Goal: Navigation & Orientation: Find specific page/section

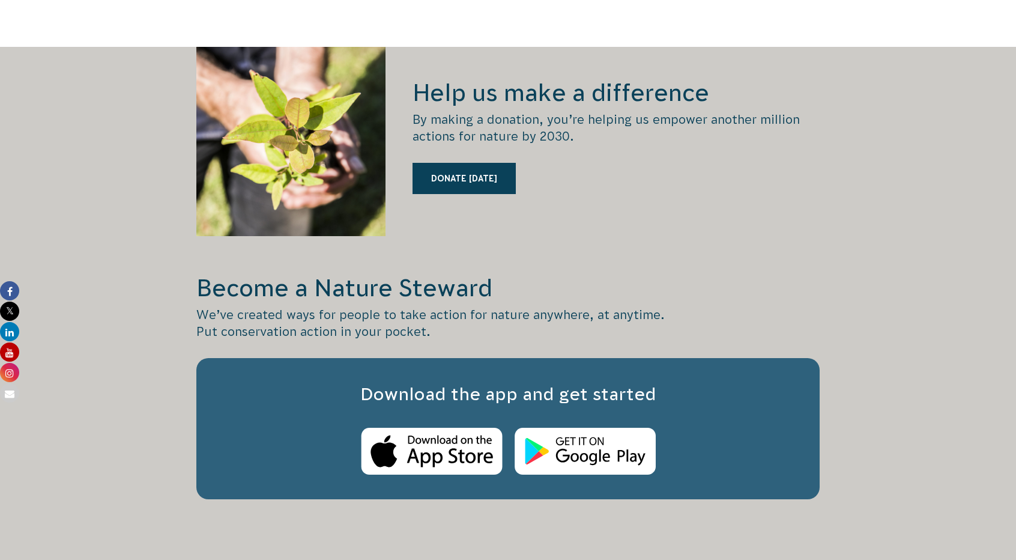
scroll to position [1638, 0]
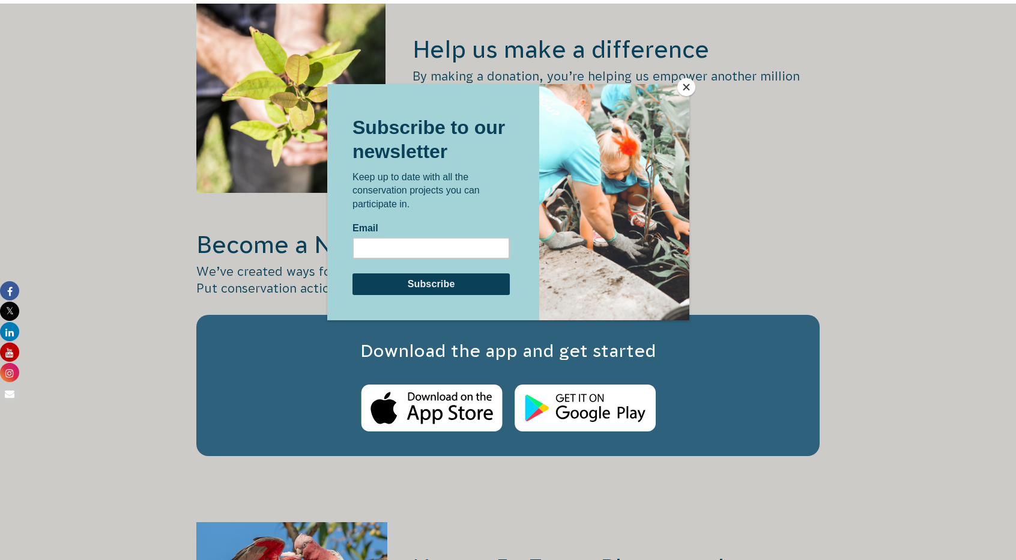
click at [682, 86] on button "Close" at bounding box center [687, 87] width 18 height 18
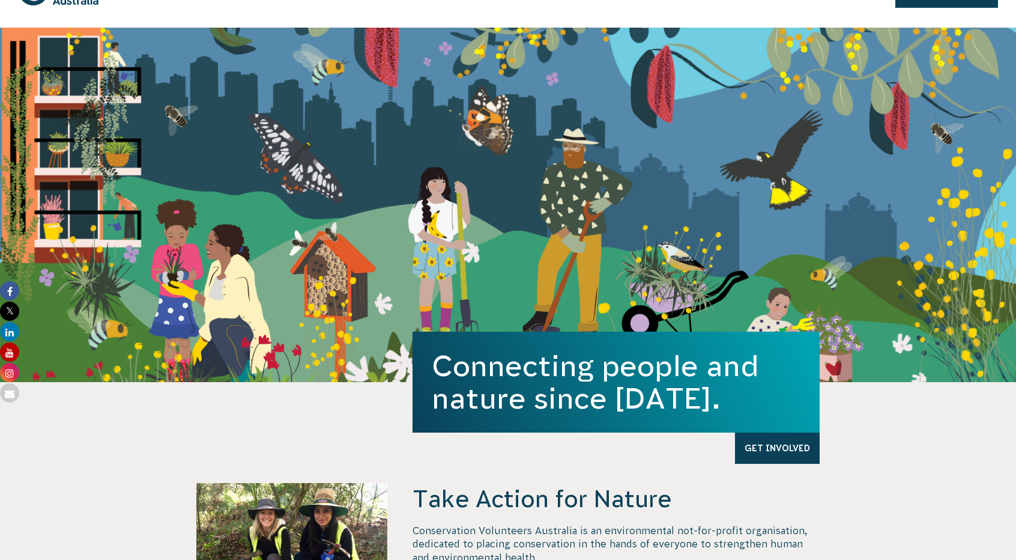
scroll to position [0, 0]
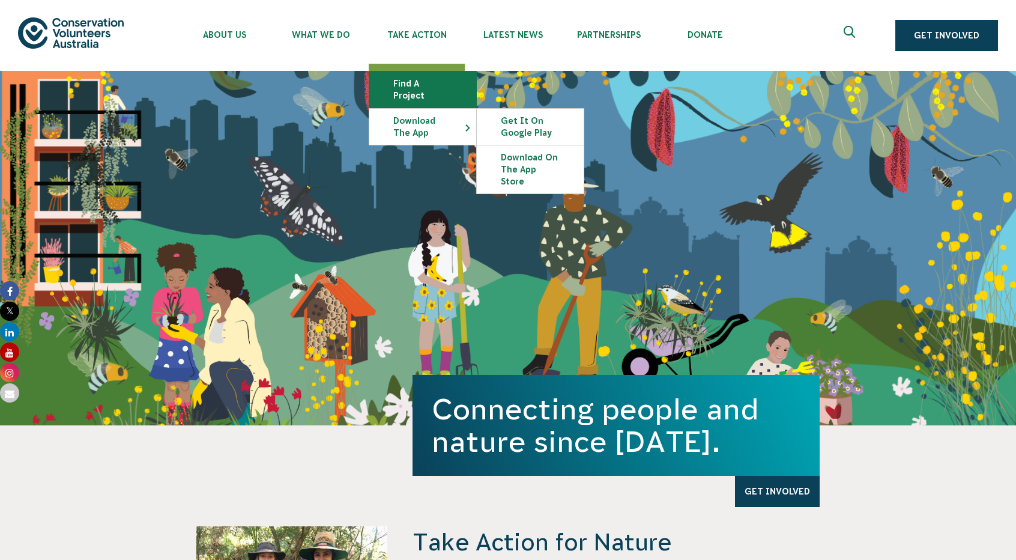
click at [411, 84] on link "Find a project" at bounding box center [422, 89] width 107 height 36
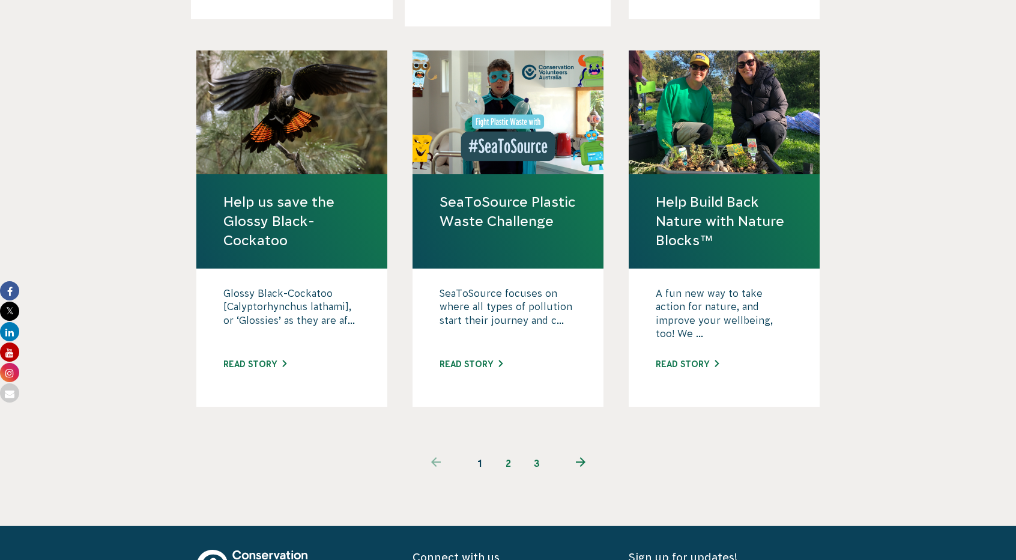
scroll to position [1114, 0]
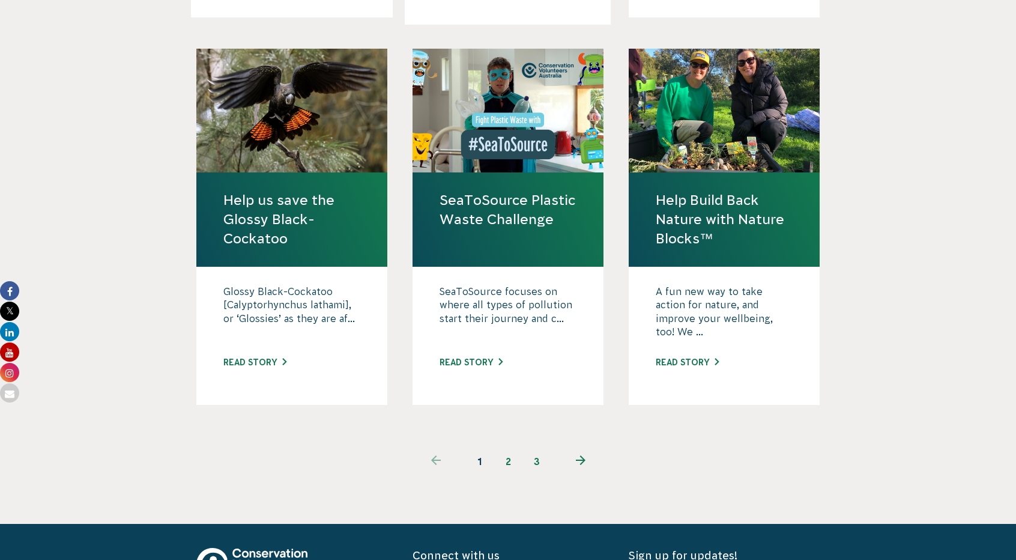
click at [509, 447] on link "2" at bounding box center [508, 461] width 29 height 29
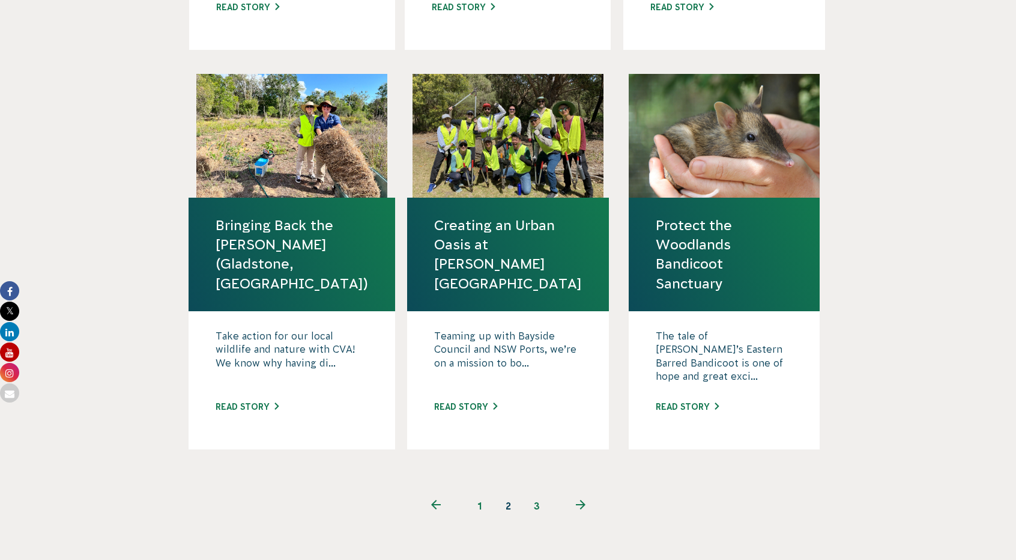
scroll to position [1119, 0]
click at [535, 492] on link "3" at bounding box center [537, 506] width 29 height 29
